Goal: Transaction & Acquisition: Subscribe to service/newsletter

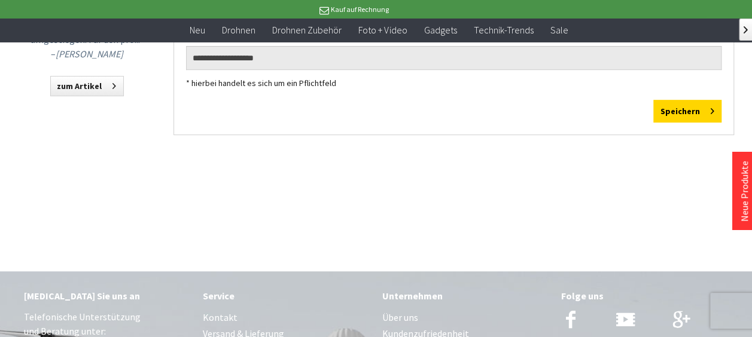
scroll to position [239, 0]
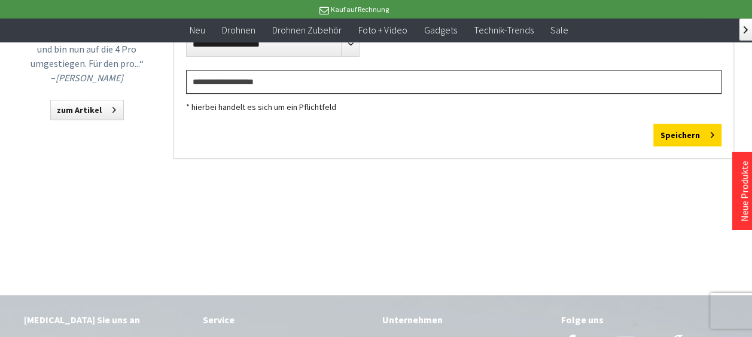
click at [327, 94] on input "email" at bounding box center [453, 82] width 535 height 24
type input "**********"
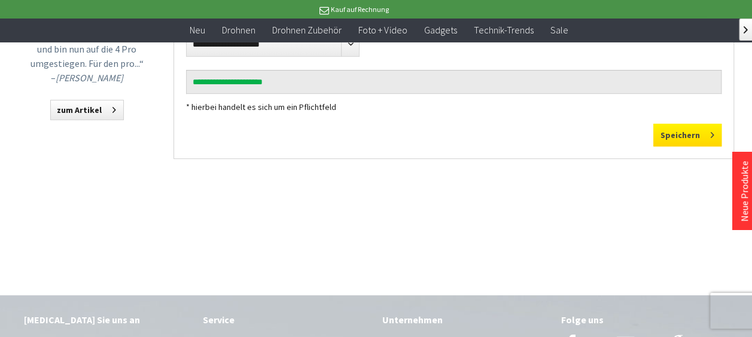
click at [665, 147] on button "Speichern" at bounding box center [687, 135] width 68 height 23
